Goal: Information Seeking & Learning: Find specific fact

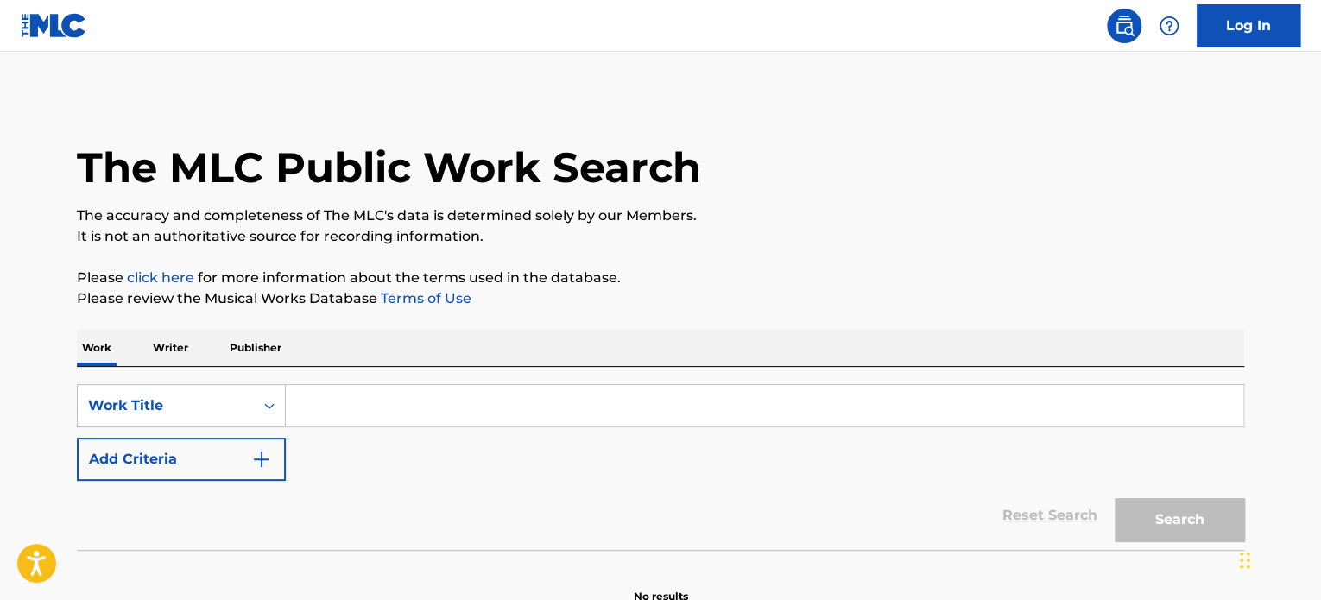
click at [390, 407] on input "Search Form" at bounding box center [764, 405] width 957 height 41
paste input "Un Lugar Celestial"
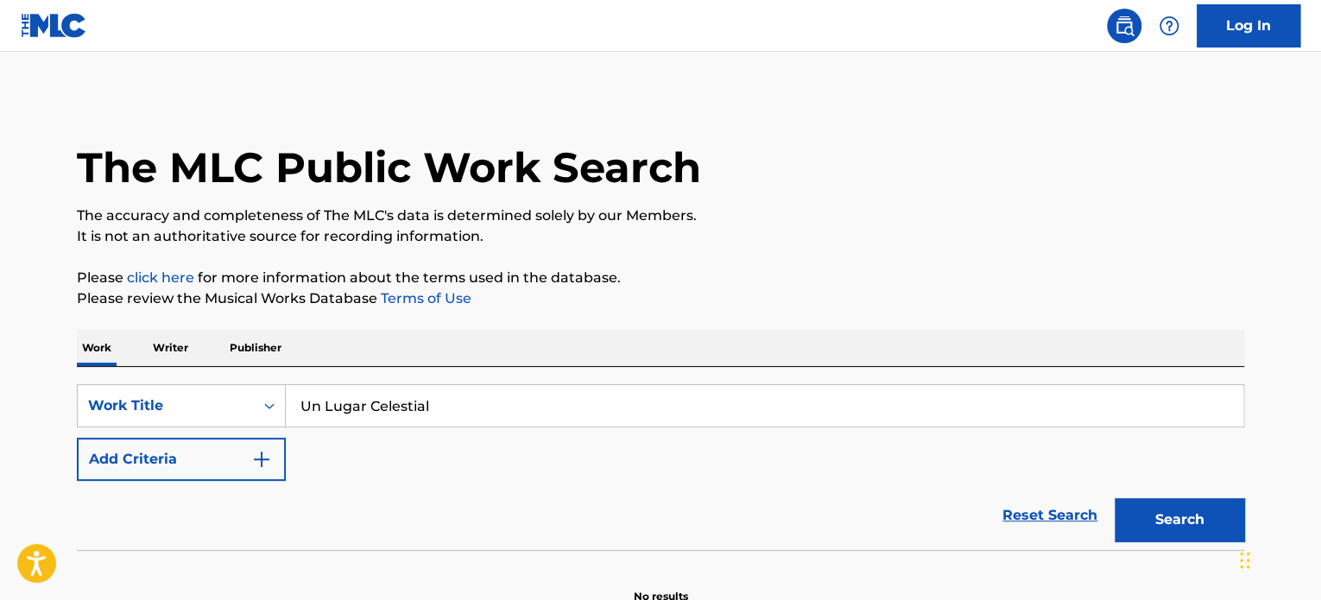
type input "Un Lugar Celestial"
click at [1114, 498] on button "Search" at bounding box center [1178, 519] width 129 height 43
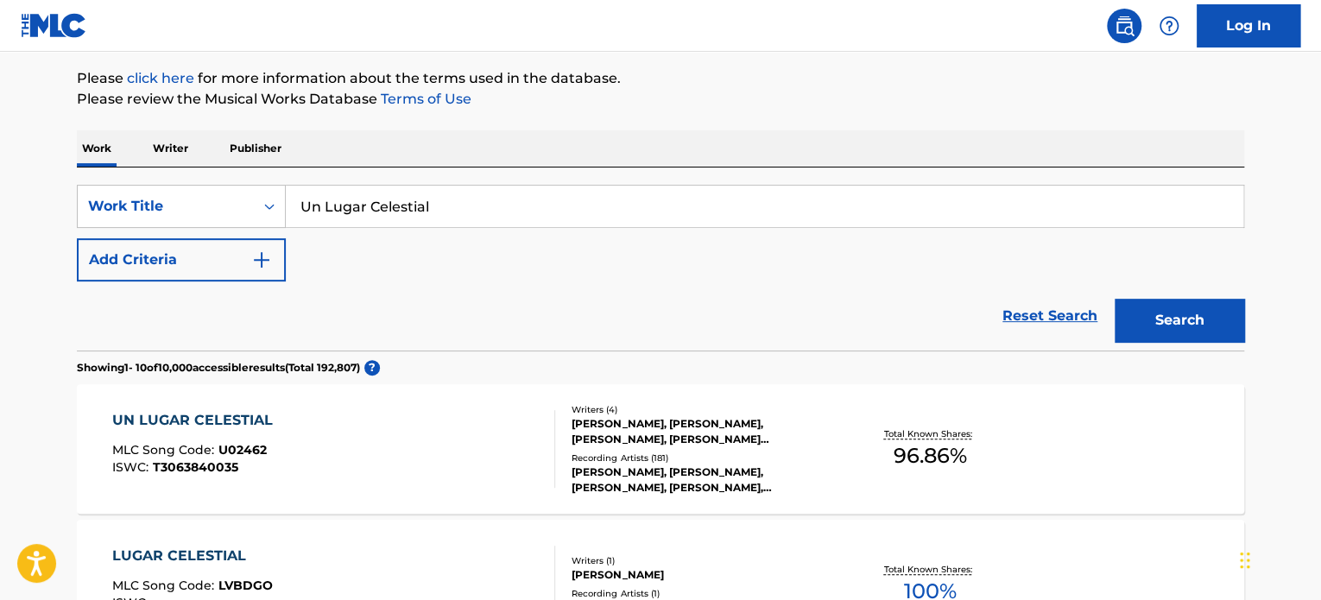
scroll to position [173, 0]
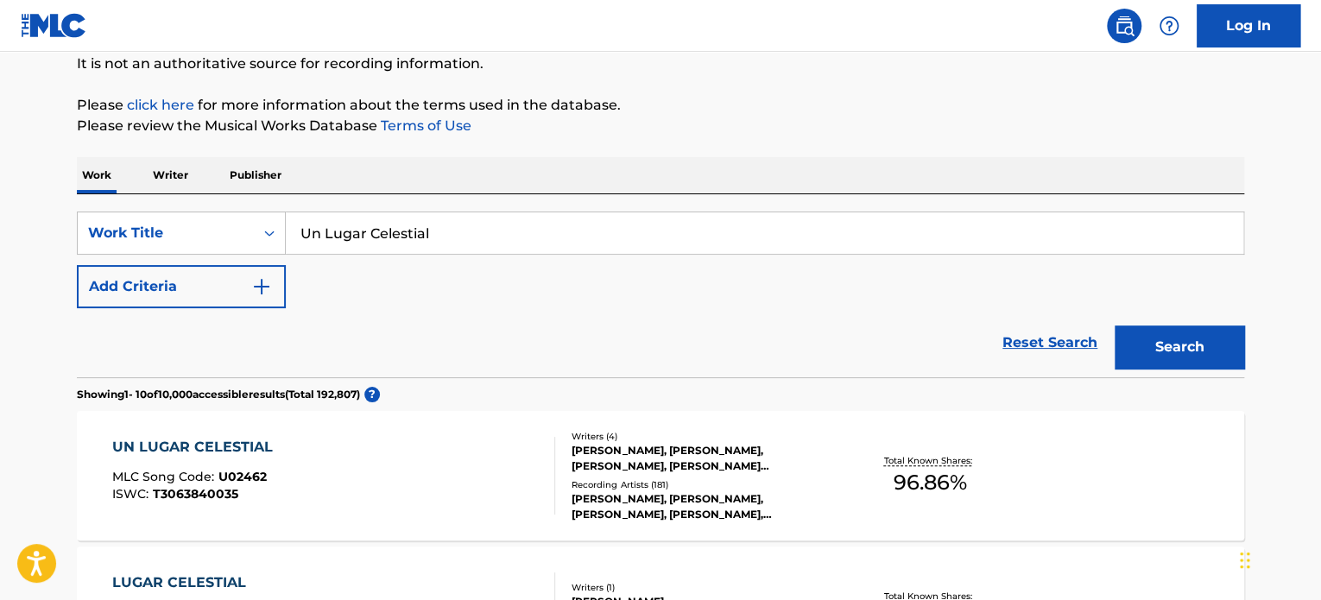
click at [663, 486] on div "Recording Artists ( 181 )" at bounding box center [701, 484] width 261 height 13
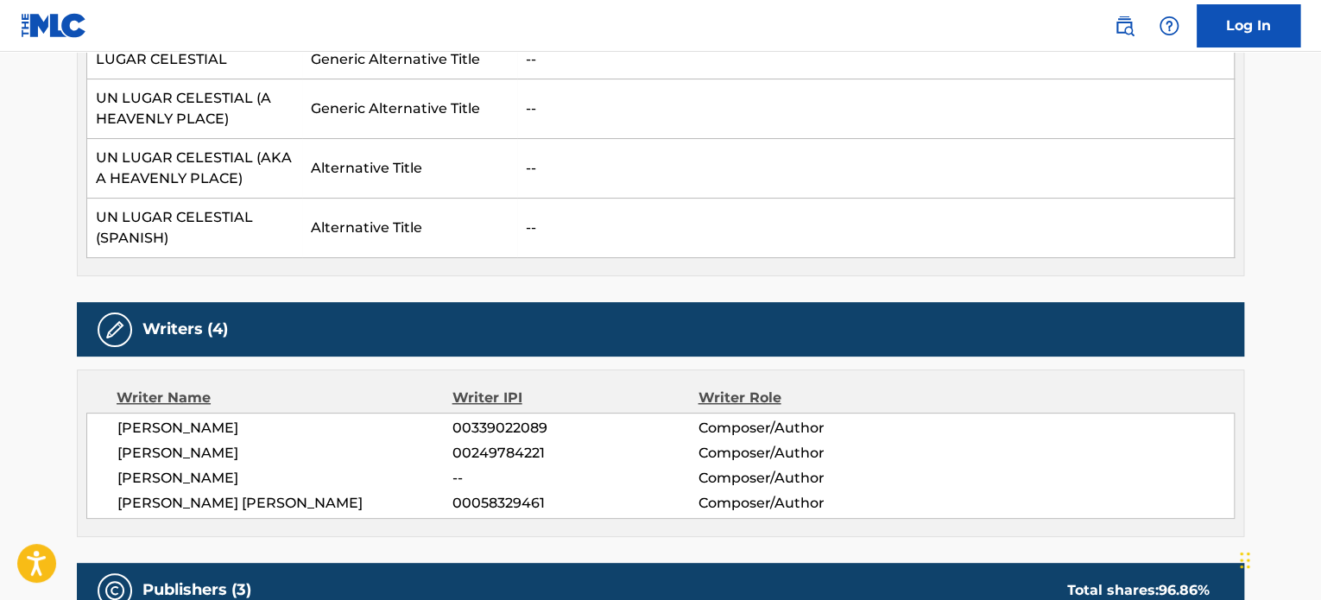
scroll to position [691, 0]
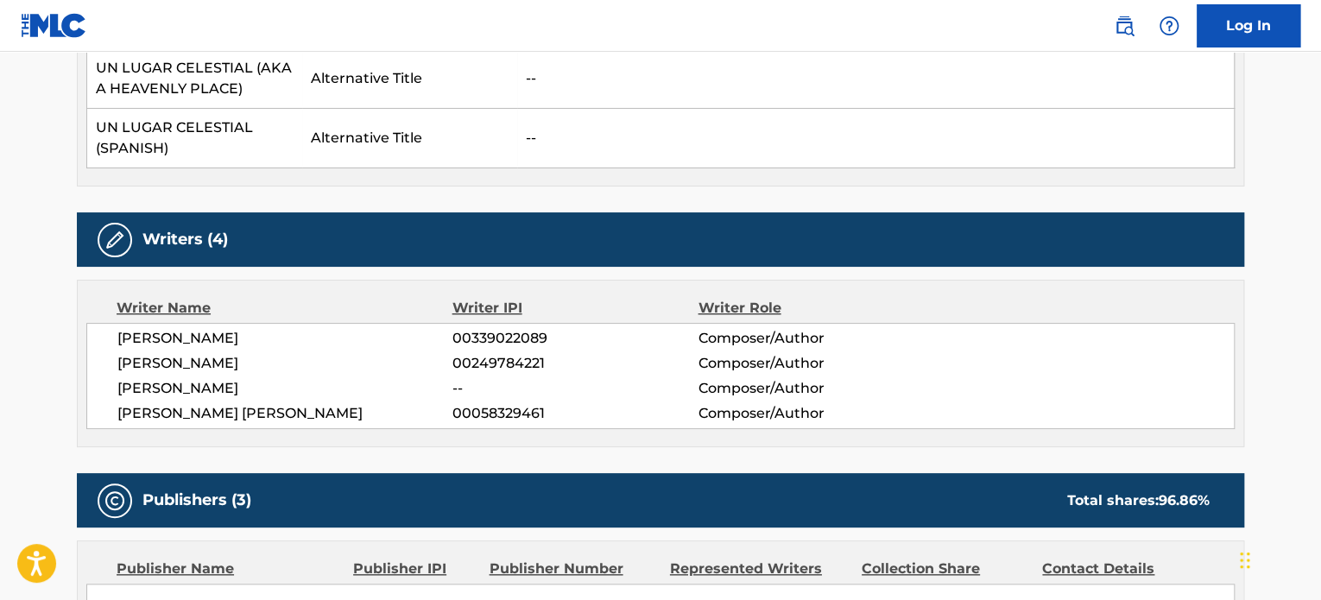
click at [780, 184] on div "Alternative Title Alternative Title Type Language HEAVENLY PLACE Generic Altern…" at bounding box center [660, 29] width 1167 height 316
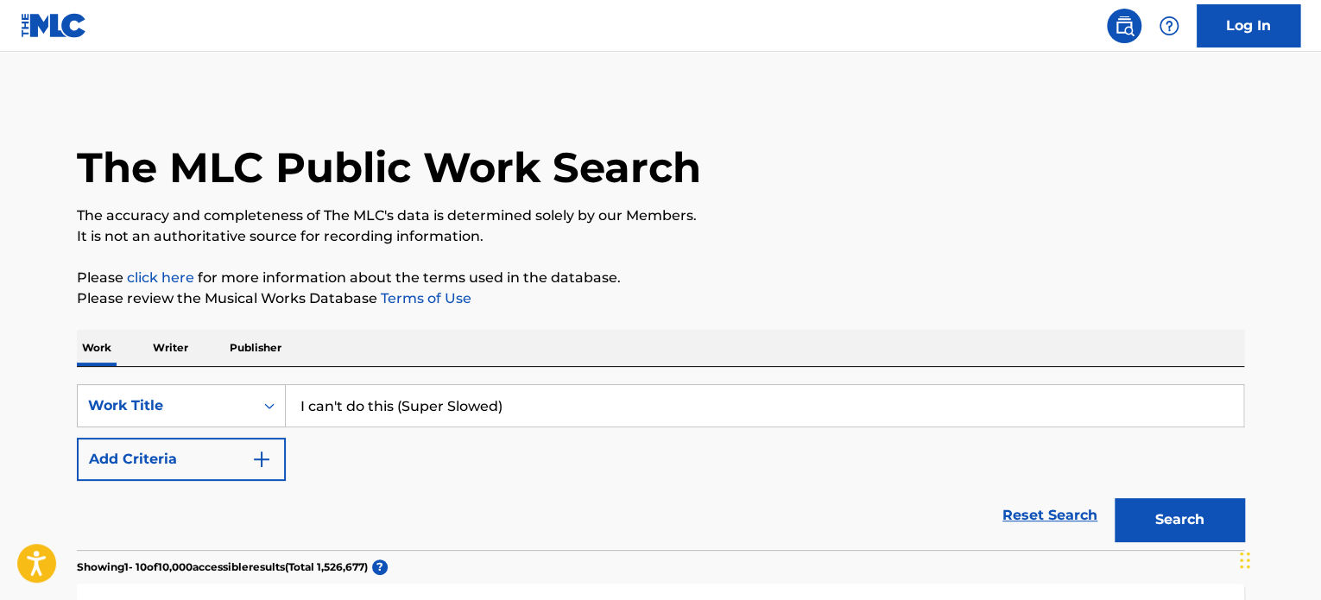
click at [525, 407] on input "I can't do this (Super Slowed)" at bounding box center [764, 405] width 957 height 41
paste input "CAN'T DO THIS (I KNEW IT"
type input "I CAN'T DO THIS (I KNEW IT)"
click at [1136, 523] on button "Search" at bounding box center [1178, 519] width 129 height 43
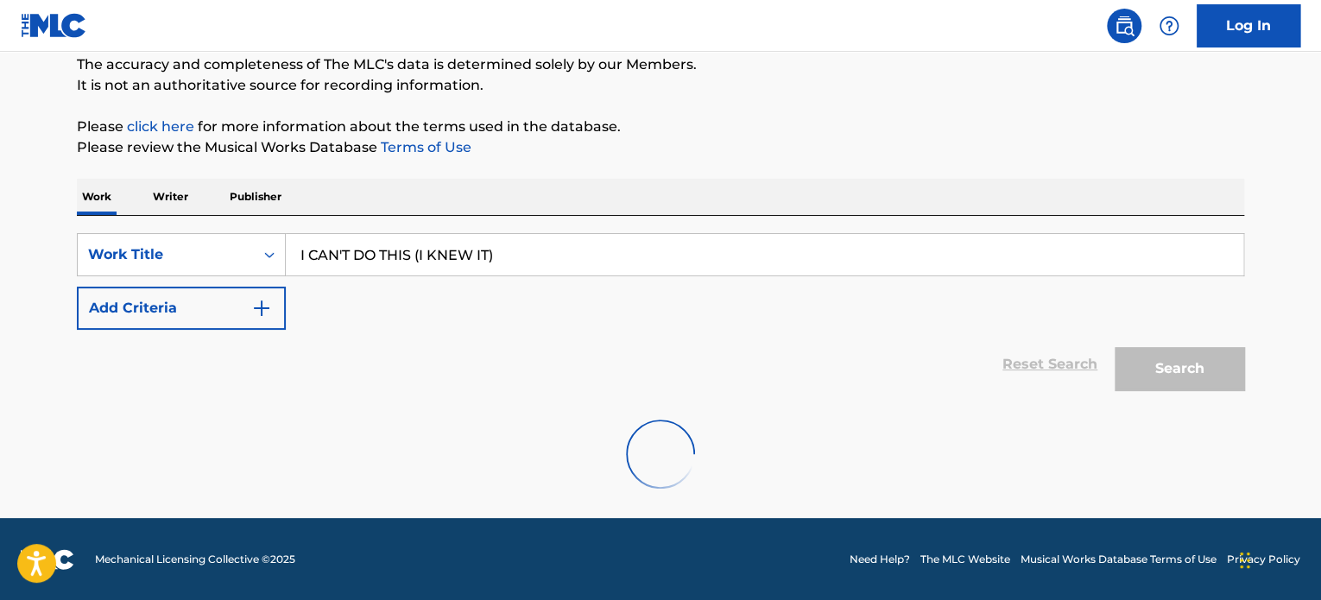
scroll to position [152, 0]
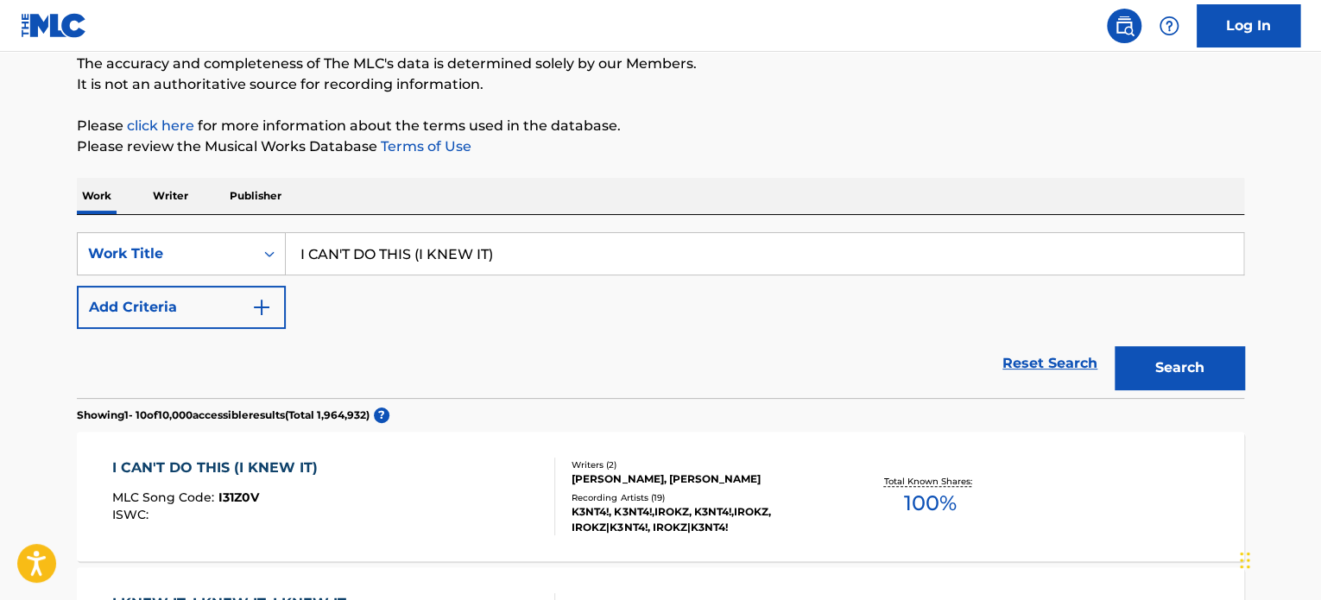
click at [687, 462] on div "Writers ( 2 )" at bounding box center [701, 464] width 261 height 13
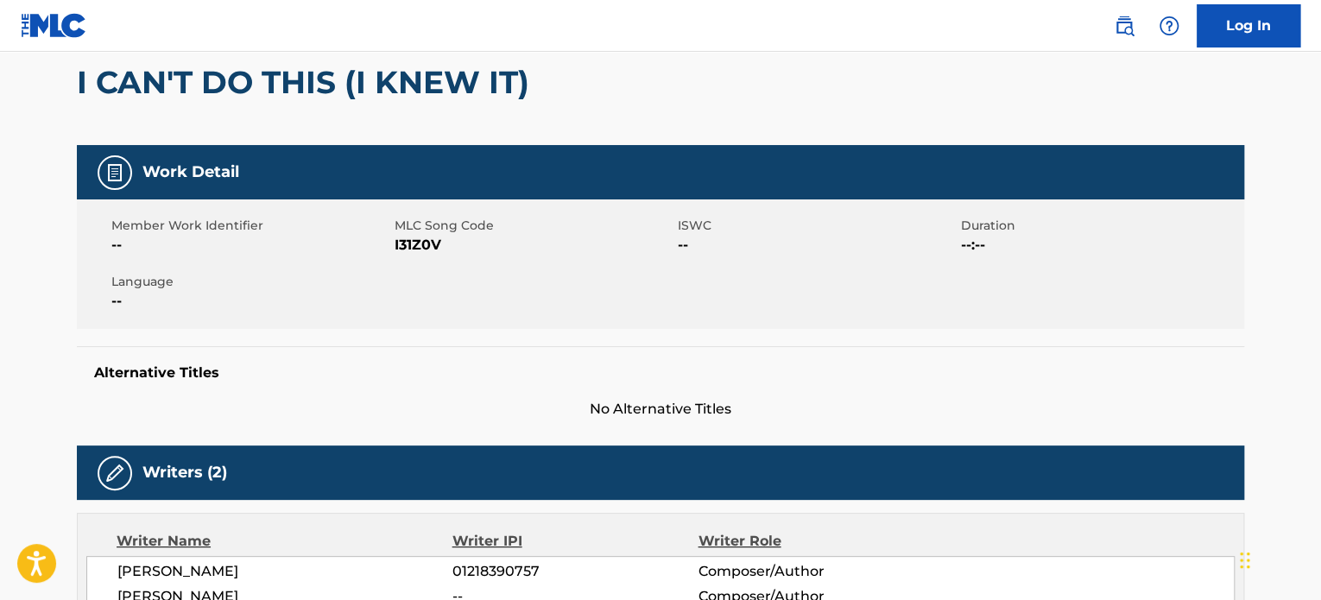
scroll to position [259, 0]
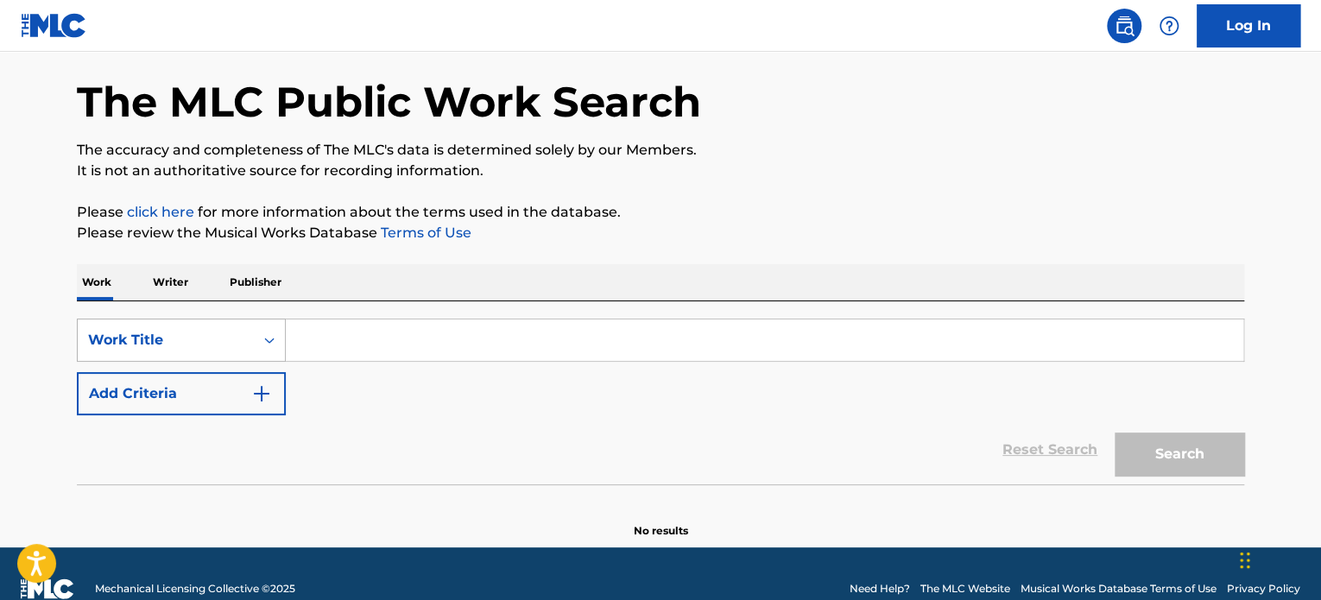
click at [262, 362] on div "Work Title" at bounding box center [181, 340] width 209 height 43
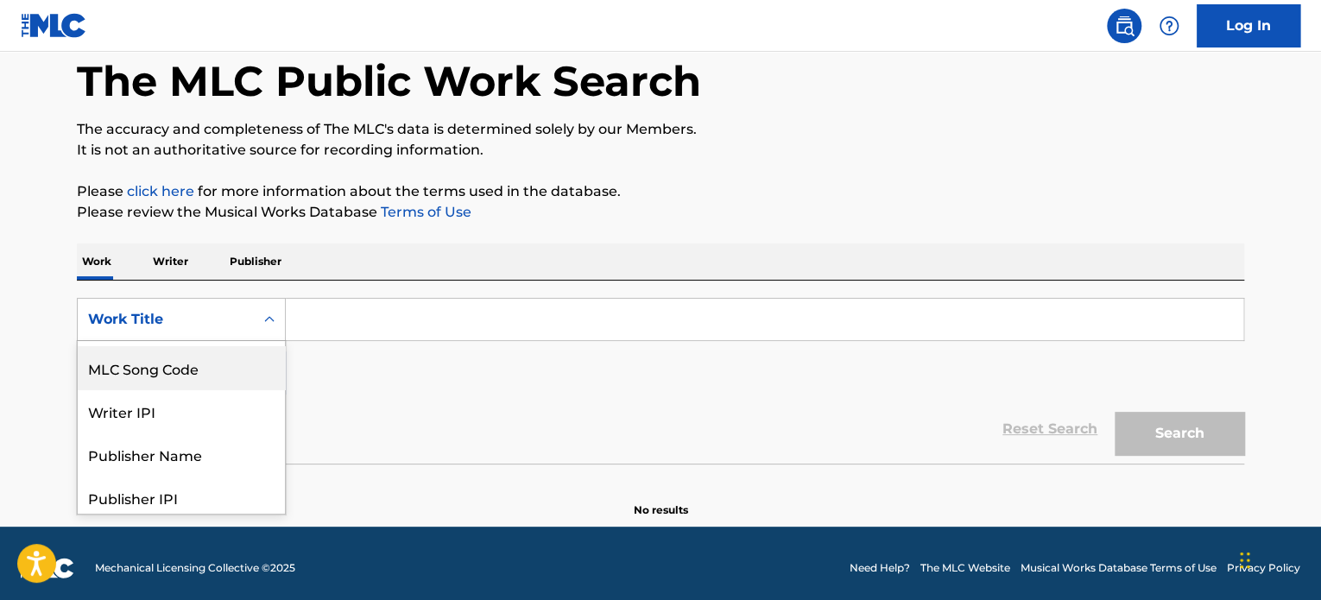
scroll to position [172, 0]
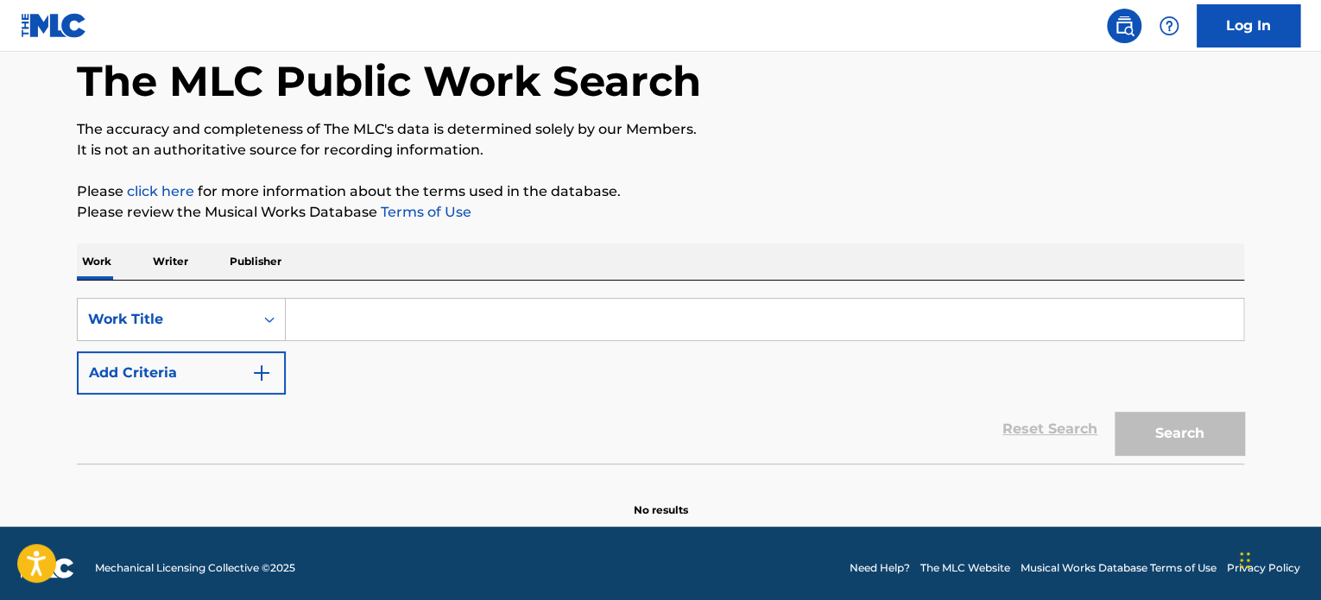
click at [375, 319] on input "Search Form" at bounding box center [764, 319] width 957 height 41
paste input "Flashbacks"
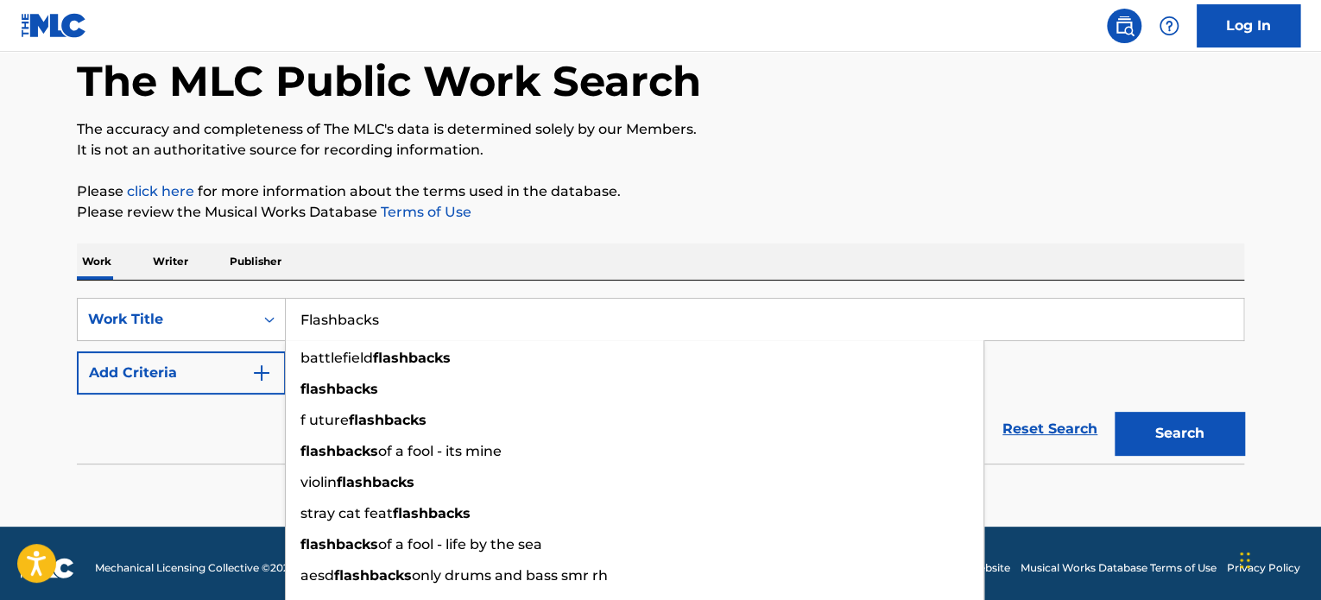
type input "Flashbacks"
click at [1114, 412] on button "Search" at bounding box center [1178, 433] width 129 height 43
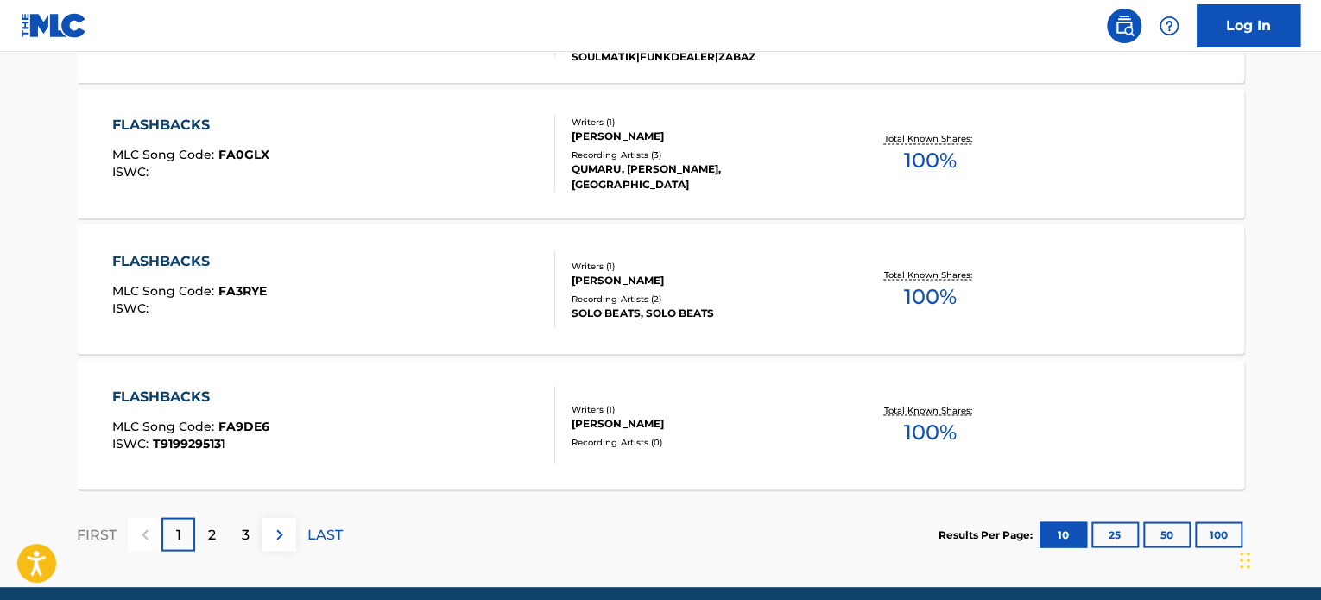
scroll to position [1512, 0]
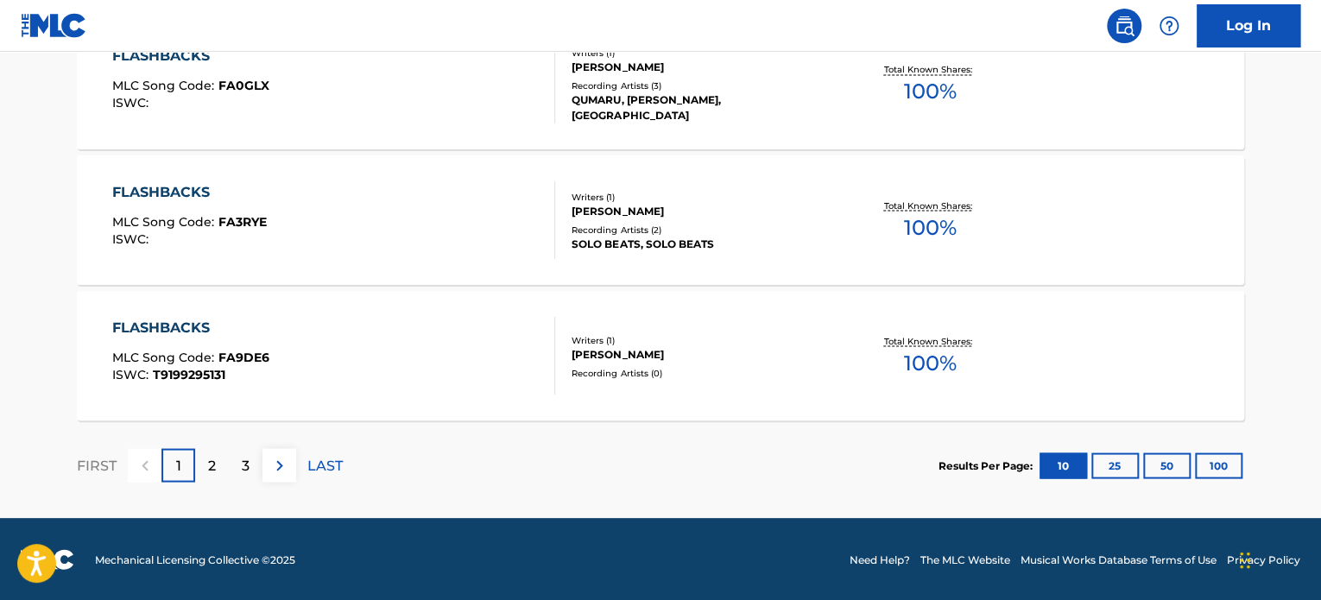
click at [214, 476] on div "2" at bounding box center [212, 465] width 34 height 34
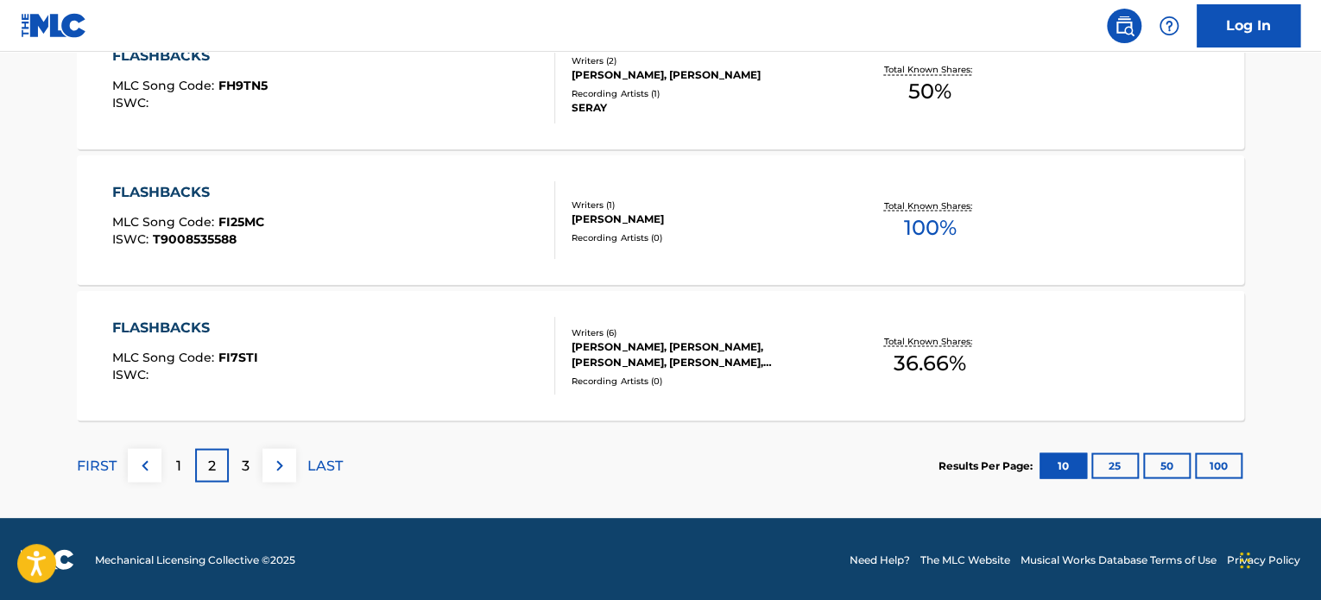
click at [245, 462] on p "3" at bounding box center [246, 465] width 8 height 21
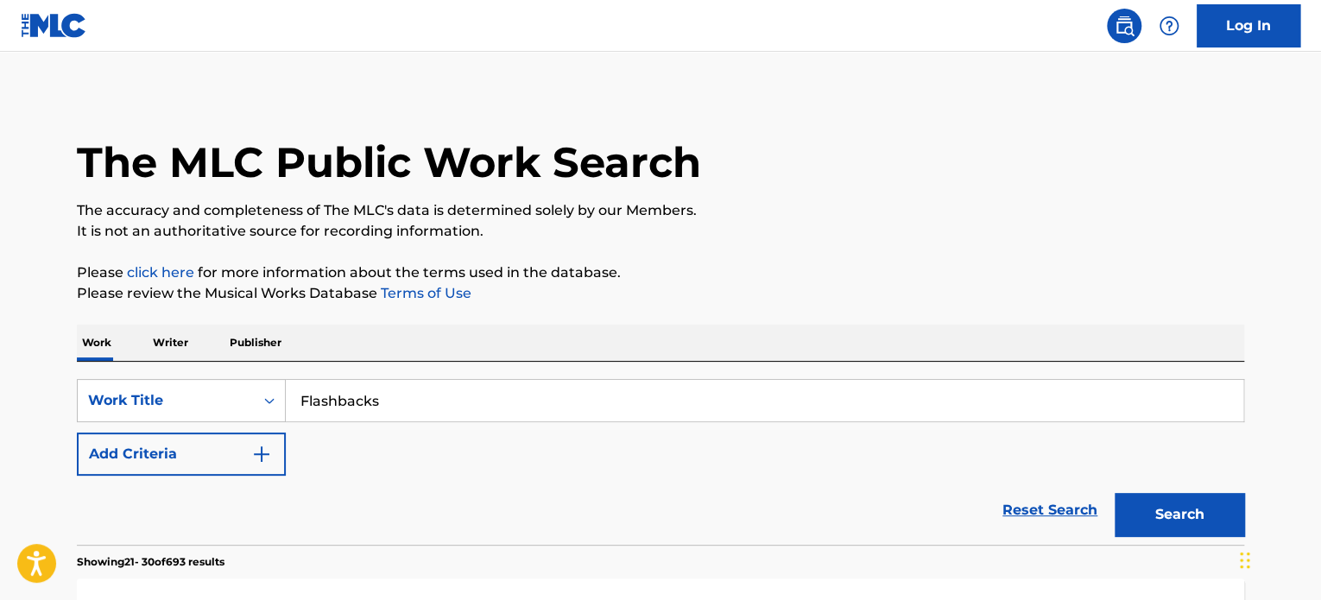
scroll to position [0, 0]
